Goal: Transaction & Acquisition: Subscribe to service/newsletter

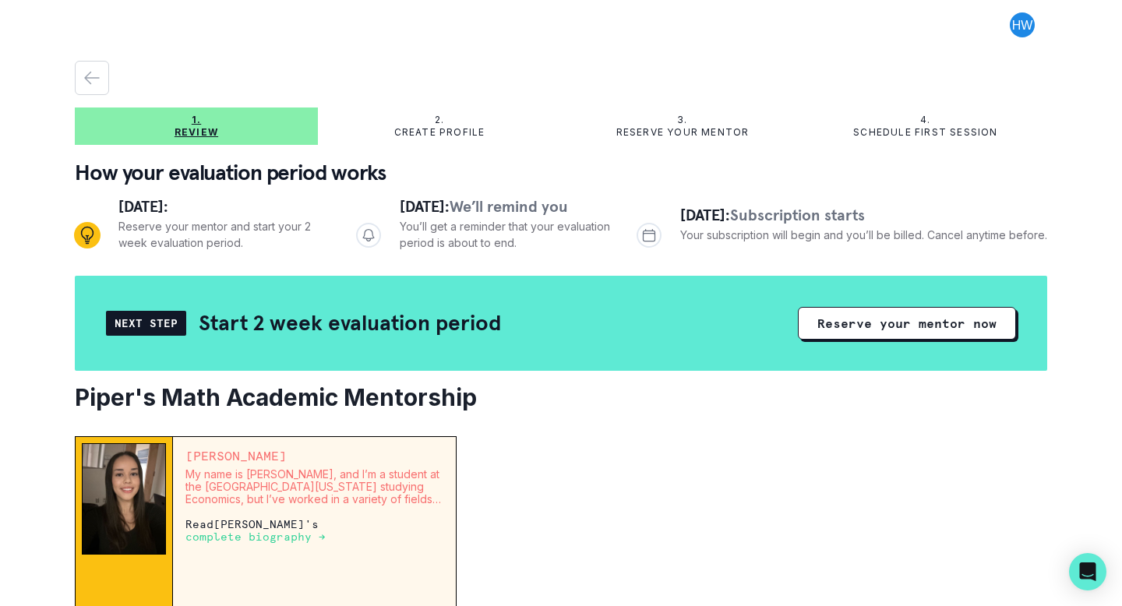
scroll to position [174, 0]
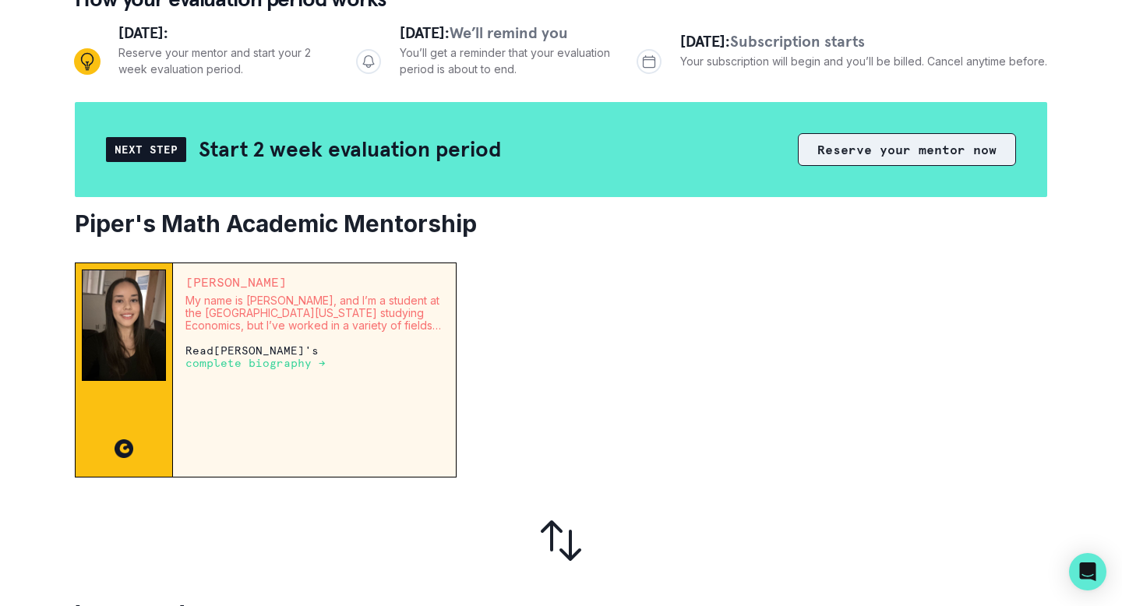
click at [891, 150] on button "Reserve your mentor now" at bounding box center [907, 149] width 218 height 33
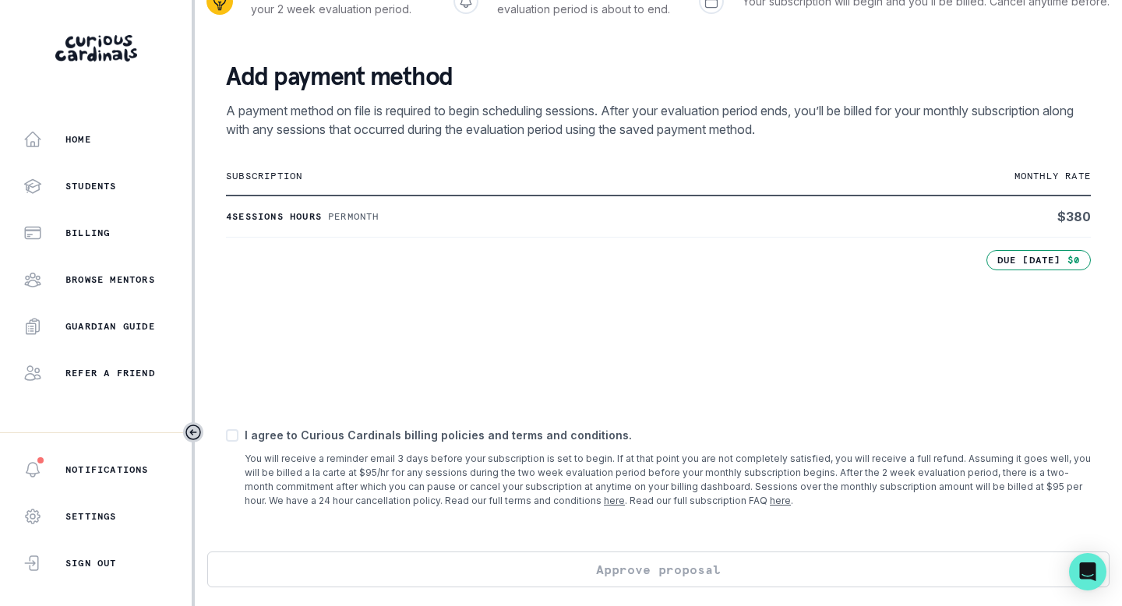
scroll to position [215, 0]
click at [229, 433] on span at bounding box center [232, 436] width 12 height 12
click at [226, 435] on input "checkbox" at bounding box center [225, 435] width 1 height 1
checkbox input "true"
click at [684, 568] on button "Approve proposal" at bounding box center [658, 570] width 903 height 36
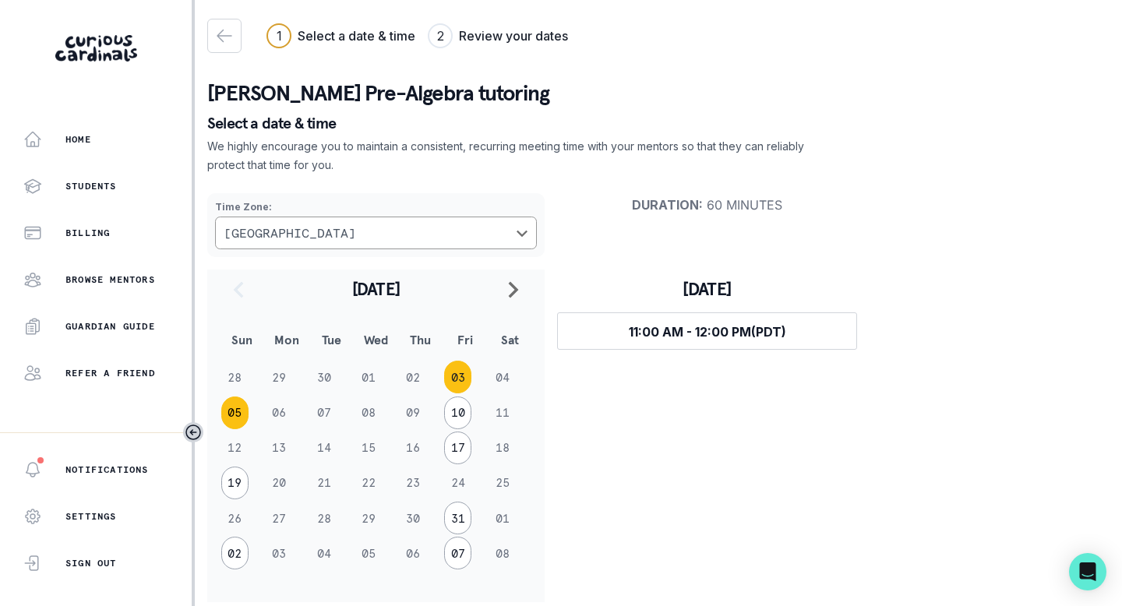
click at [232, 418] on button "05" at bounding box center [234, 413] width 27 height 33
click at [466, 411] on button "10" at bounding box center [457, 413] width 27 height 33
click at [232, 411] on button "05" at bounding box center [234, 413] width 27 height 33
click at [230, 492] on button "19" at bounding box center [234, 483] width 27 height 33
click at [234, 387] on td "28" at bounding box center [242, 377] width 44 height 35
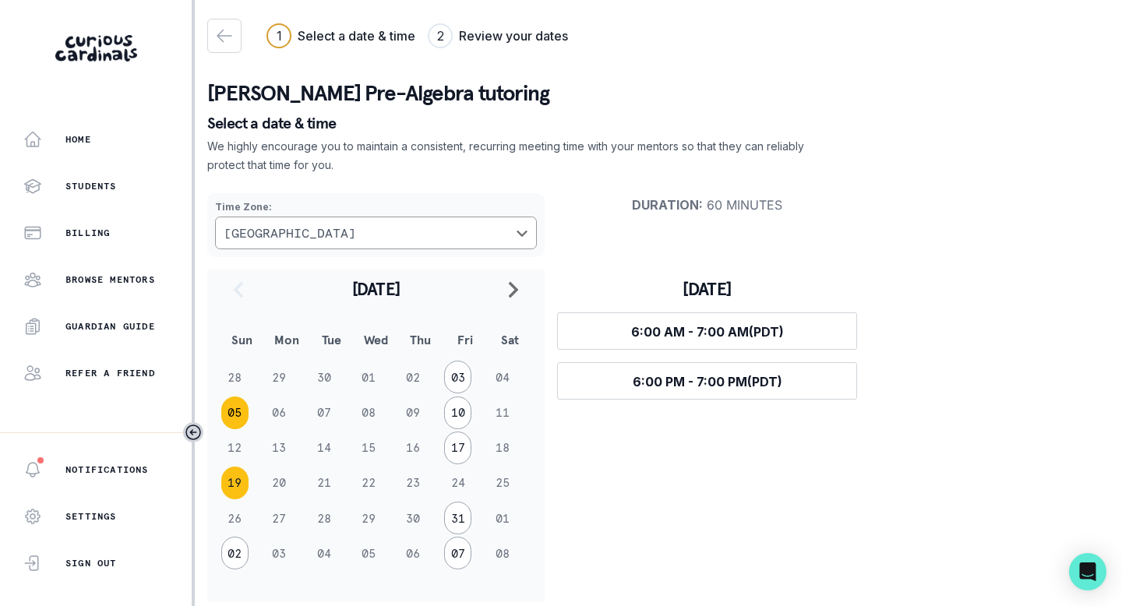
click at [234, 410] on button "05" at bounding box center [234, 413] width 27 height 33
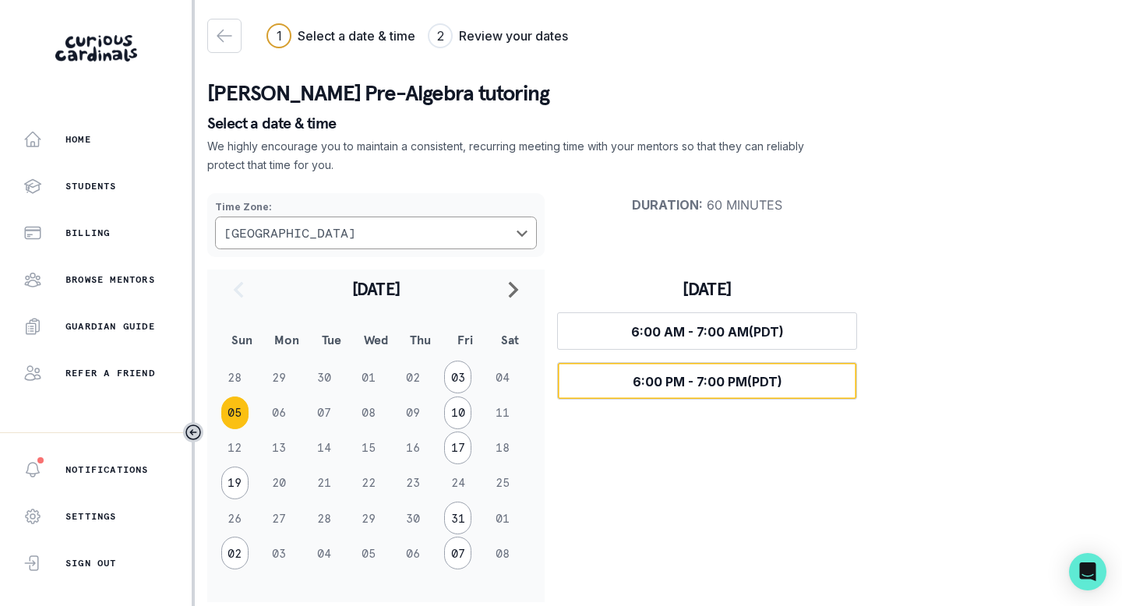
click at [740, 383] on span "6:00 PM - 7:00 PM (PDT)" at bounding box center [708, 382] width 150 height 16
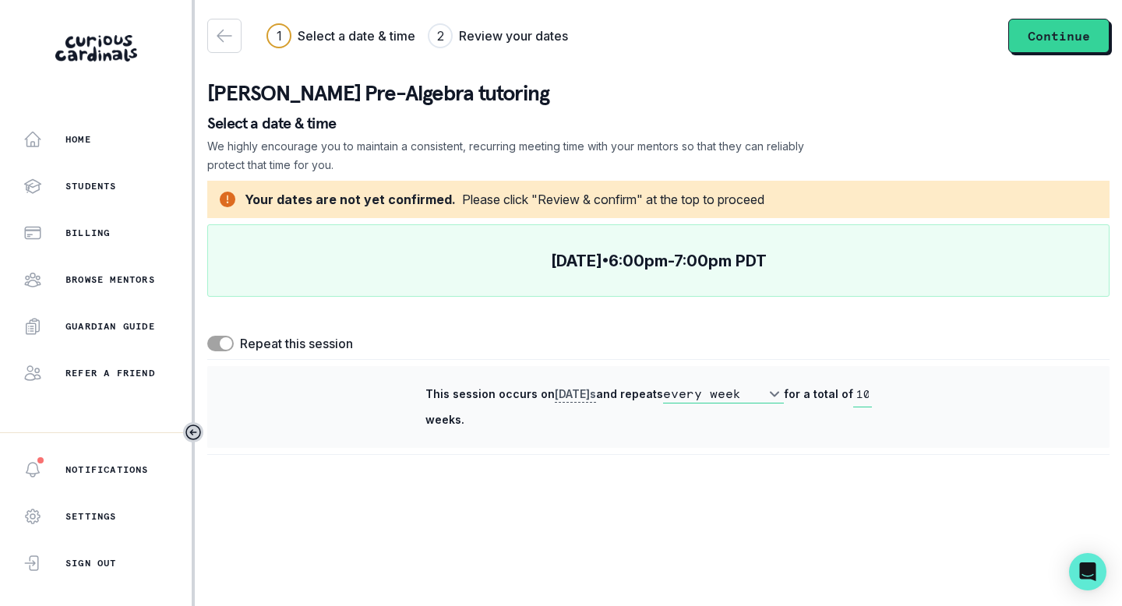
click at [217, 344] on span at bounding box center [220, 344] width 27 height 16
click at [207, 336] on input "checkbox" at bounding box center [207, 335] width 1 height 1
checkbox input "false"
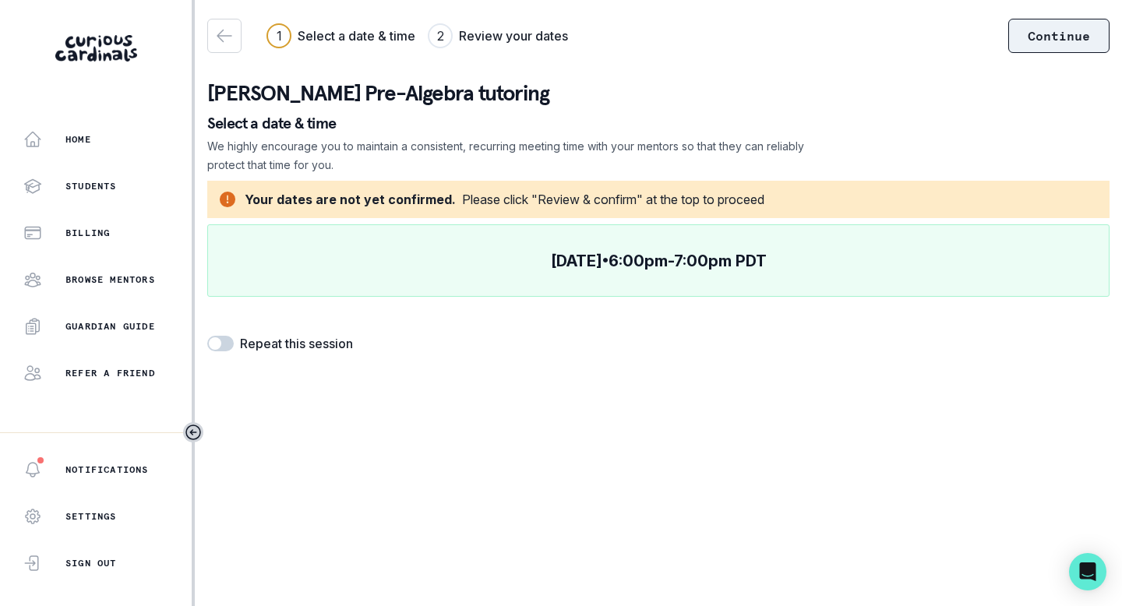
click at [1046, 37] on button "Continue" at bounding box center [1059, 36] width 101 height 34
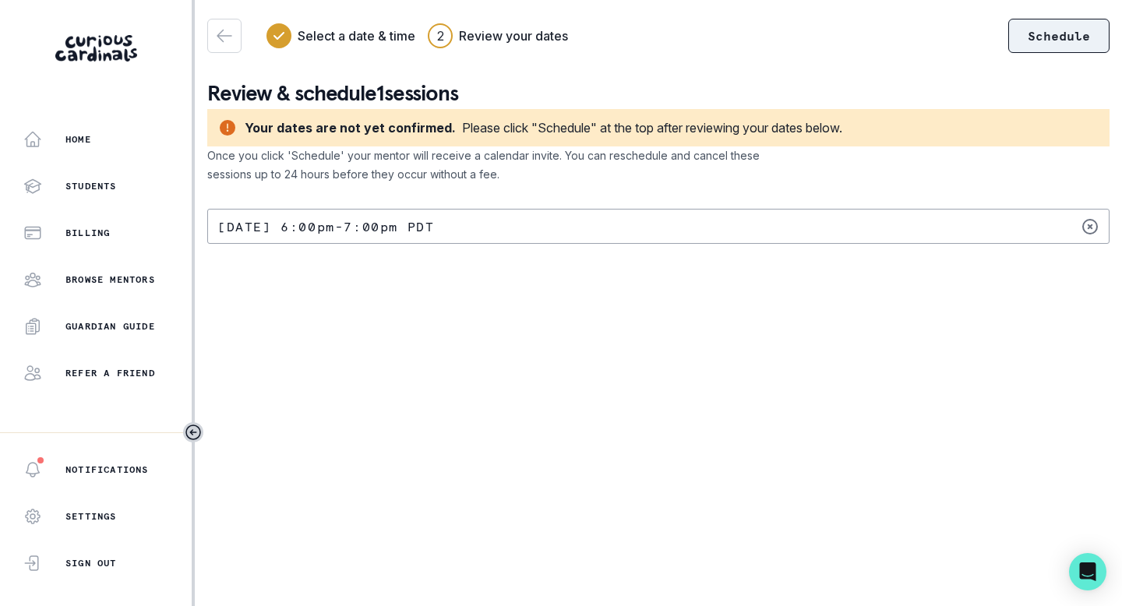
click at [1069, 33] on button "Schedule" at bounding box center [1059, 36] width 101 height 34
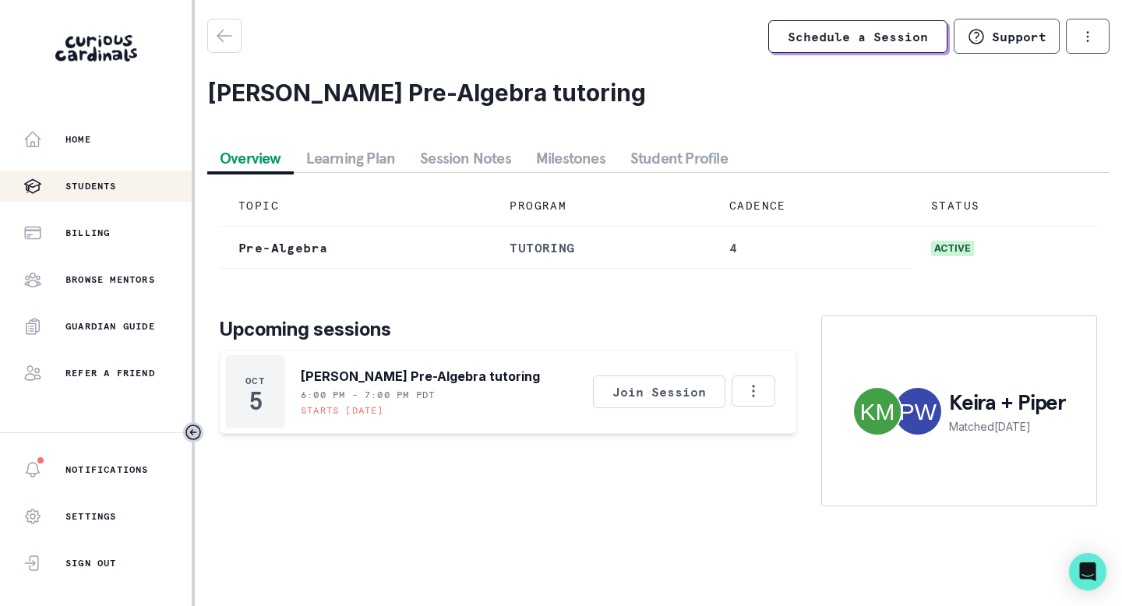
click at [96, 182] on p "Students" at bounding box center [90, 186] width 51 height 12
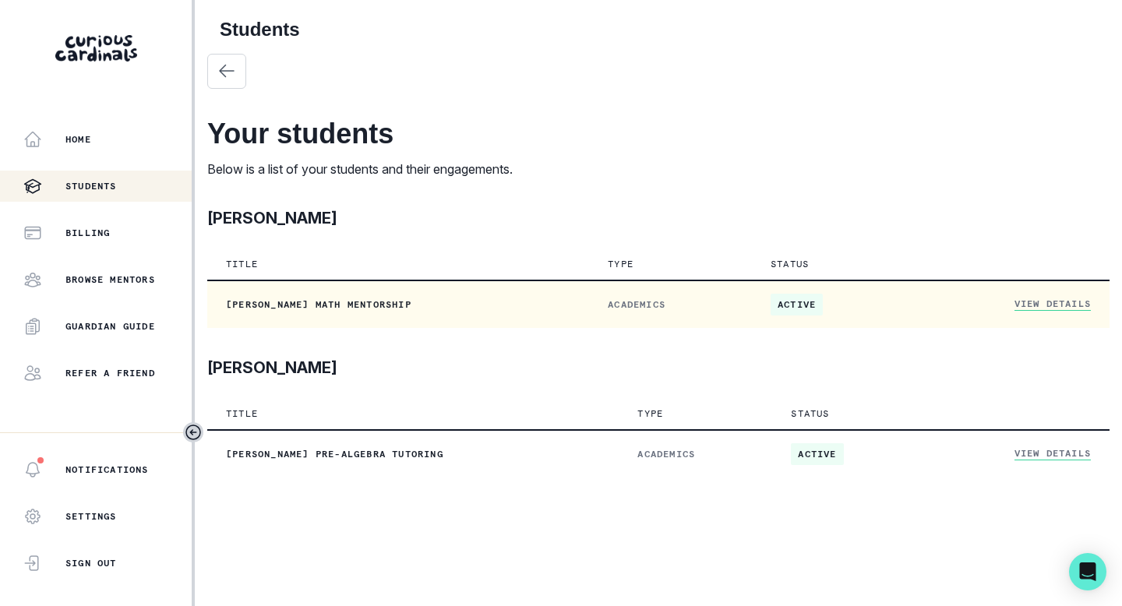
click at [1065, 308] on link "View Details" at bounding box center [1053, 304] width 76 height 13
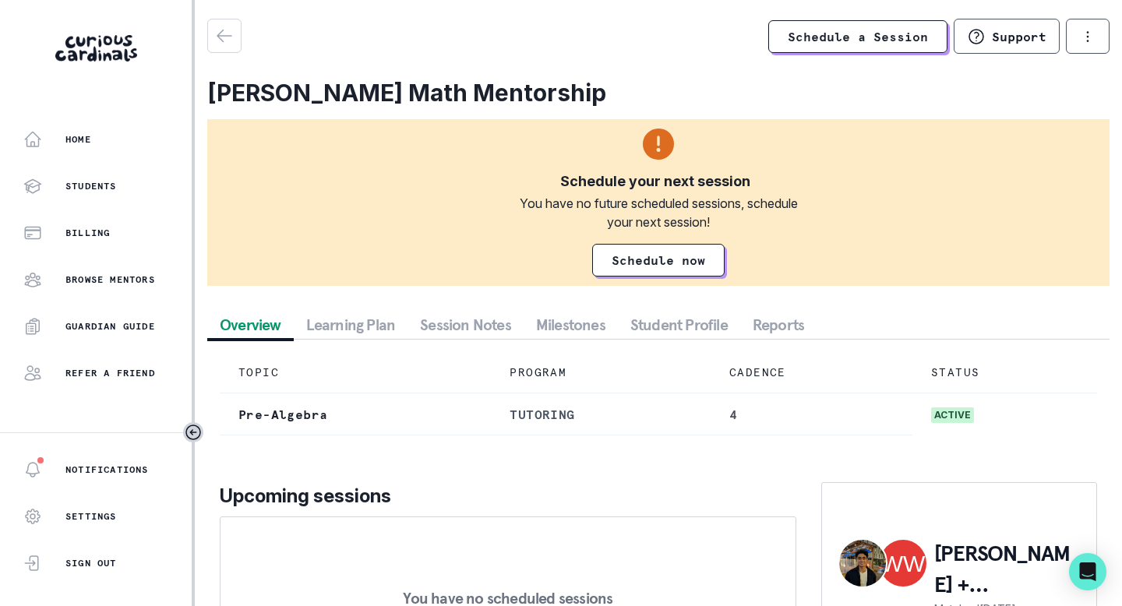
scroll to position [133, 0]
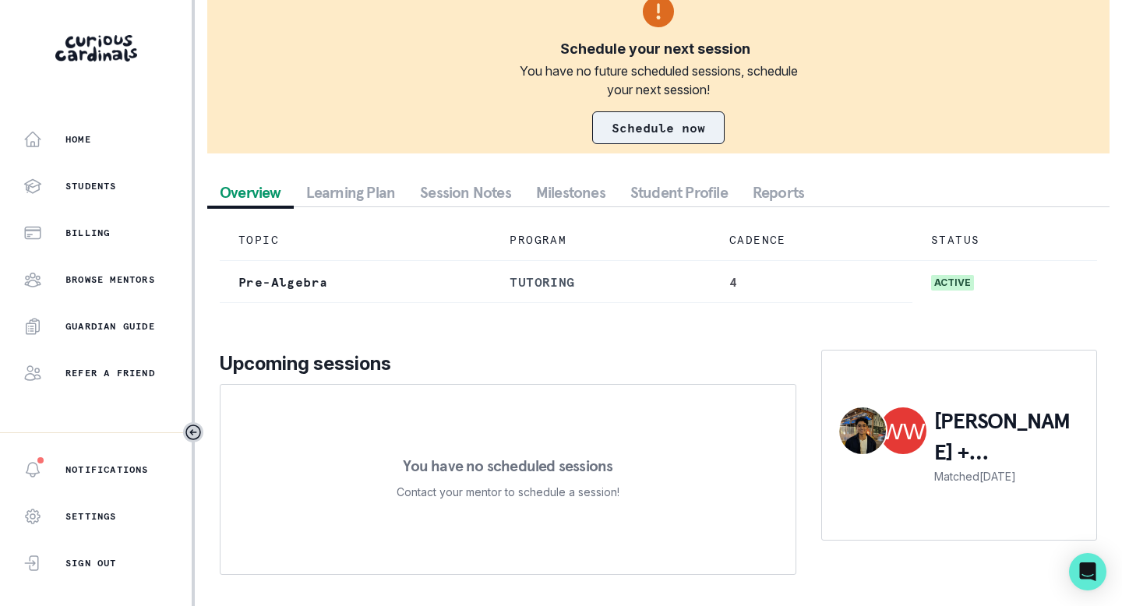
click at [652, 125] on link "Schedule now" at bounding box center [658, 127] width 133 height 33
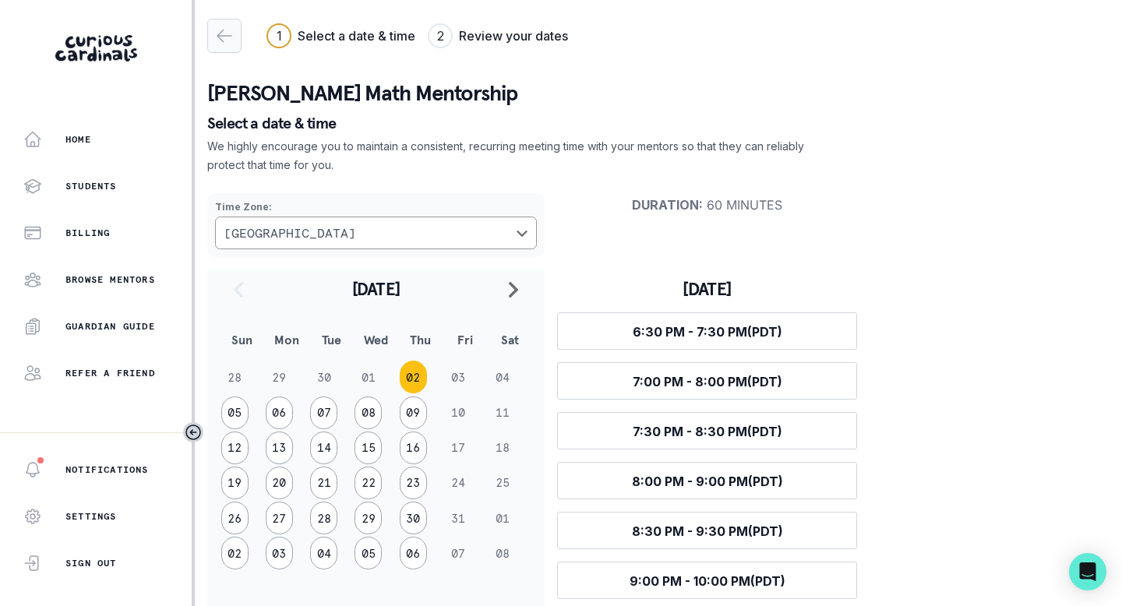
click at [224, 37] on icon "button" at bounding box center [224, 36] width 19 height 19
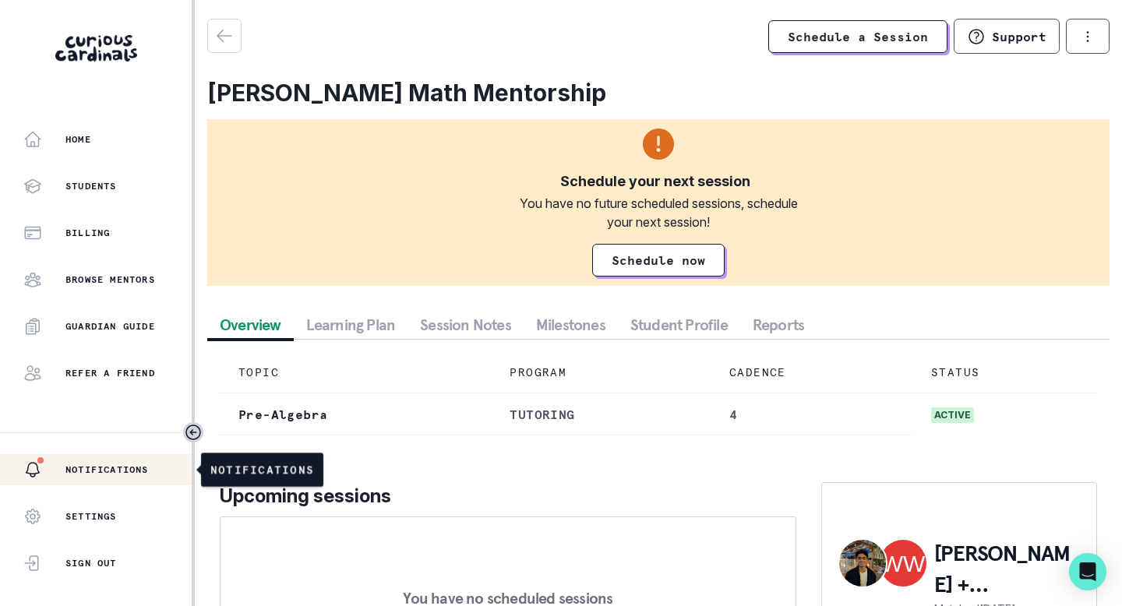
click at [91, 462] on div "Notifications" at bounding box center [107, 470] width 168 height 19
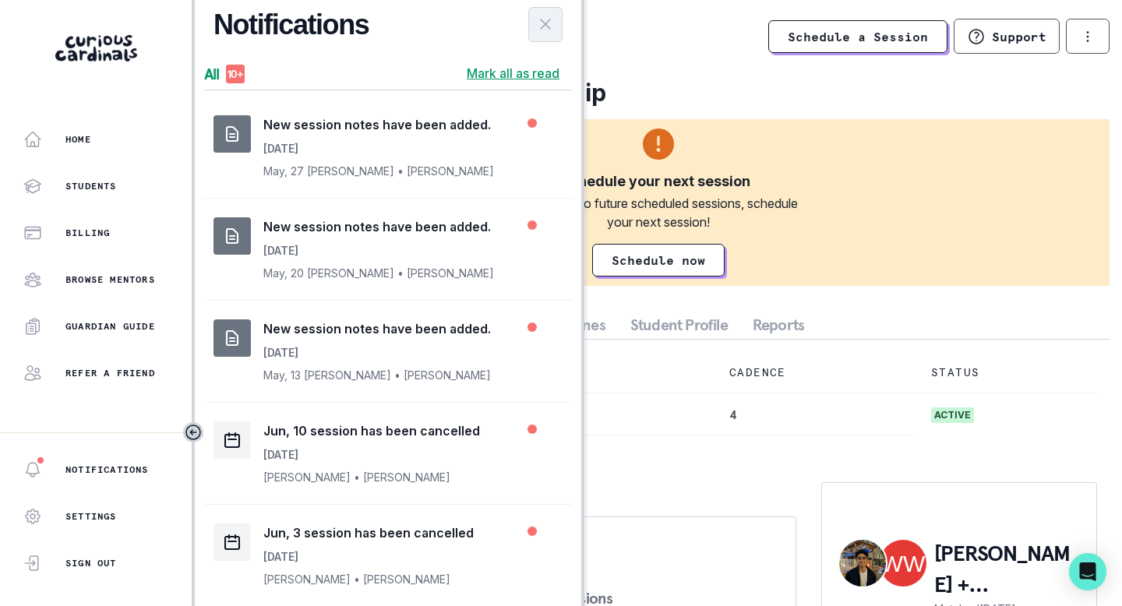
click at [541, 19] on icon "Close Notifications Panel" at bounding box center [545, 23] width 9 height 9
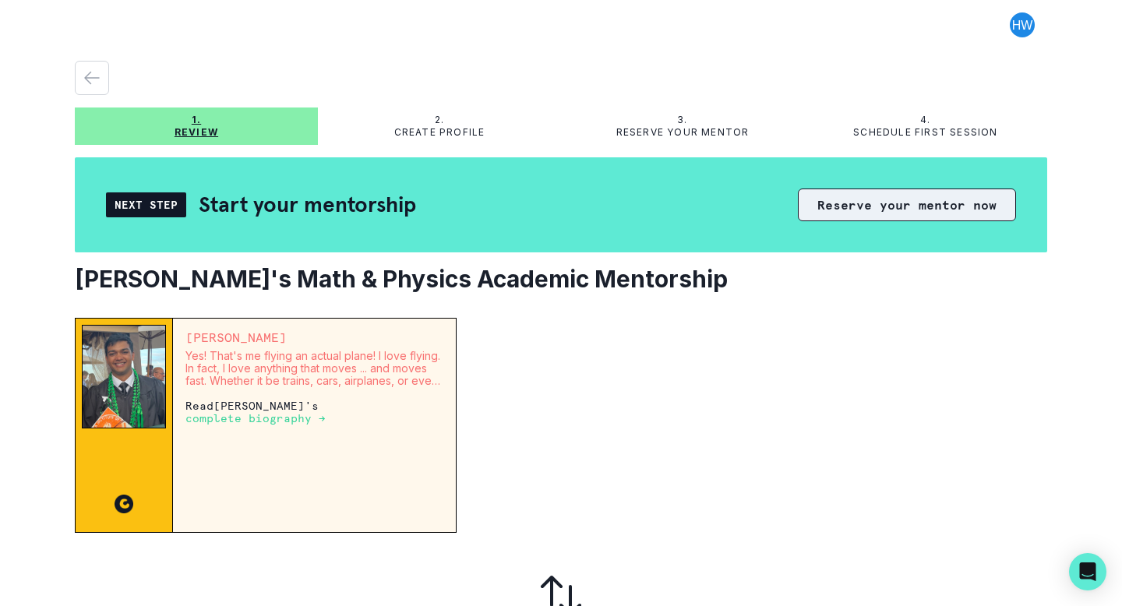
click at [942, 203] on button "Reserve your mentor now" at bounding box center [907, 205] width 218 height 33
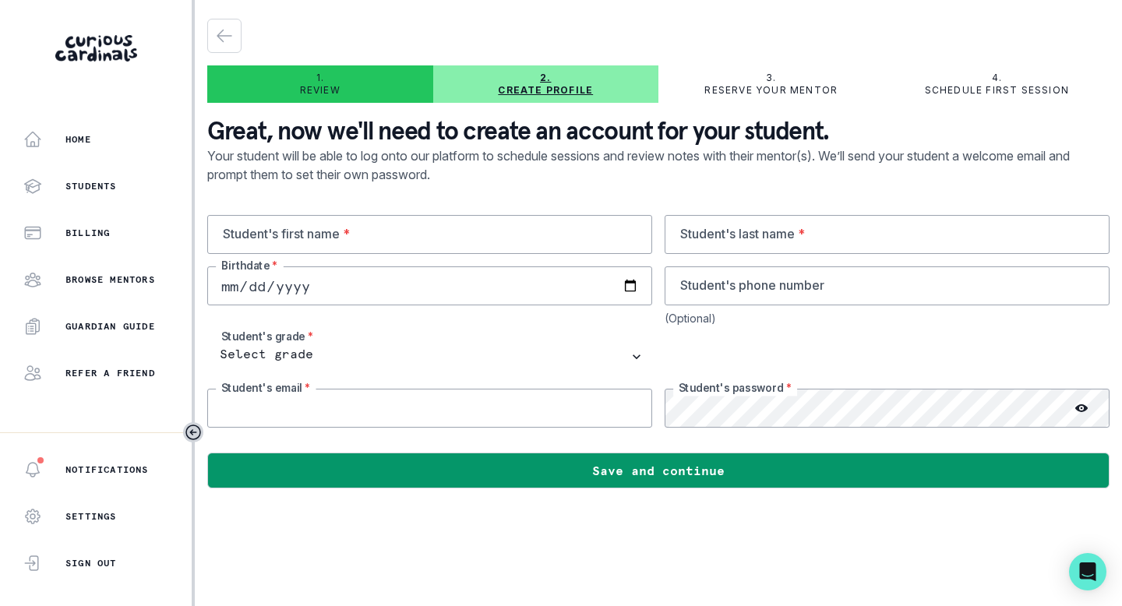
type input "[EMAIL_ADDRESS][DOMAIN_NAME]"
